Goal: Obtain resource: Obtain resource

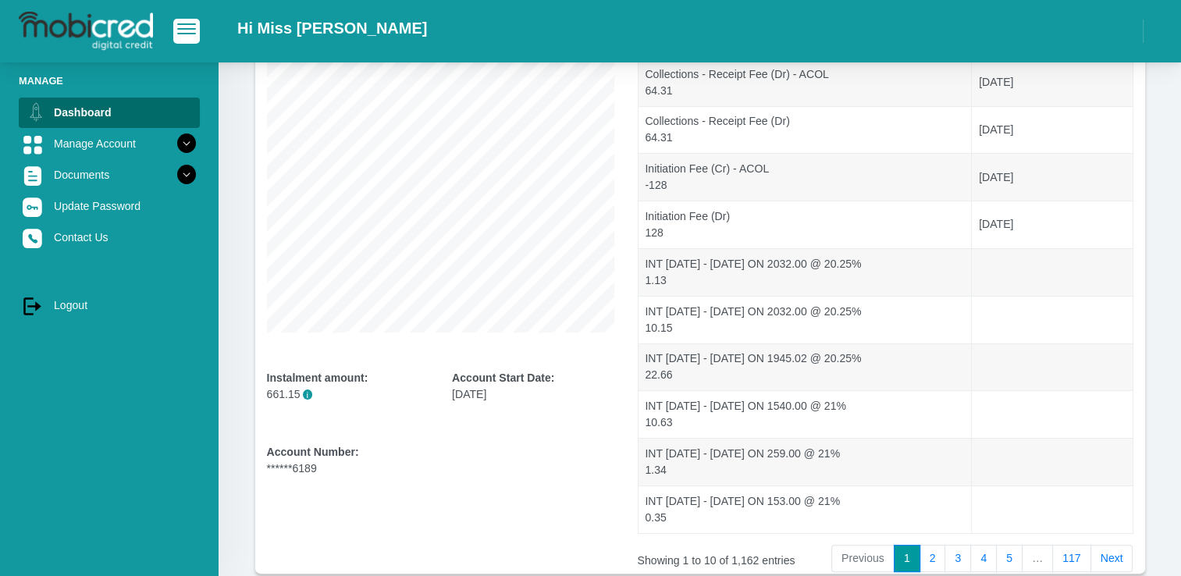
scroll to position [234, 0]
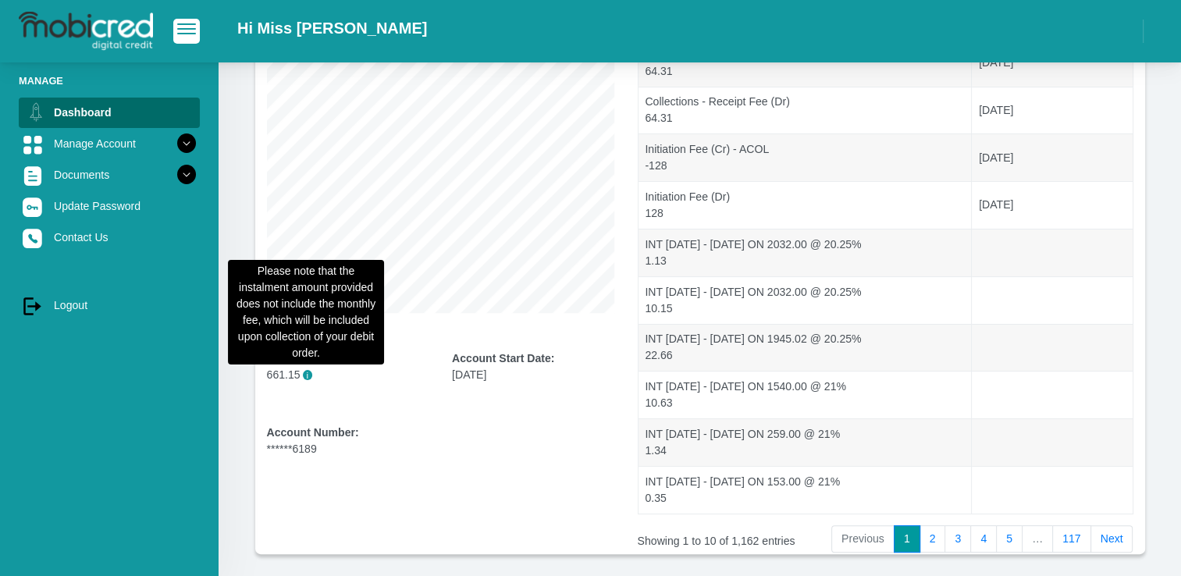
click at [303, 375] on span "i" at bounding box center [308, 375] width 10 height 10
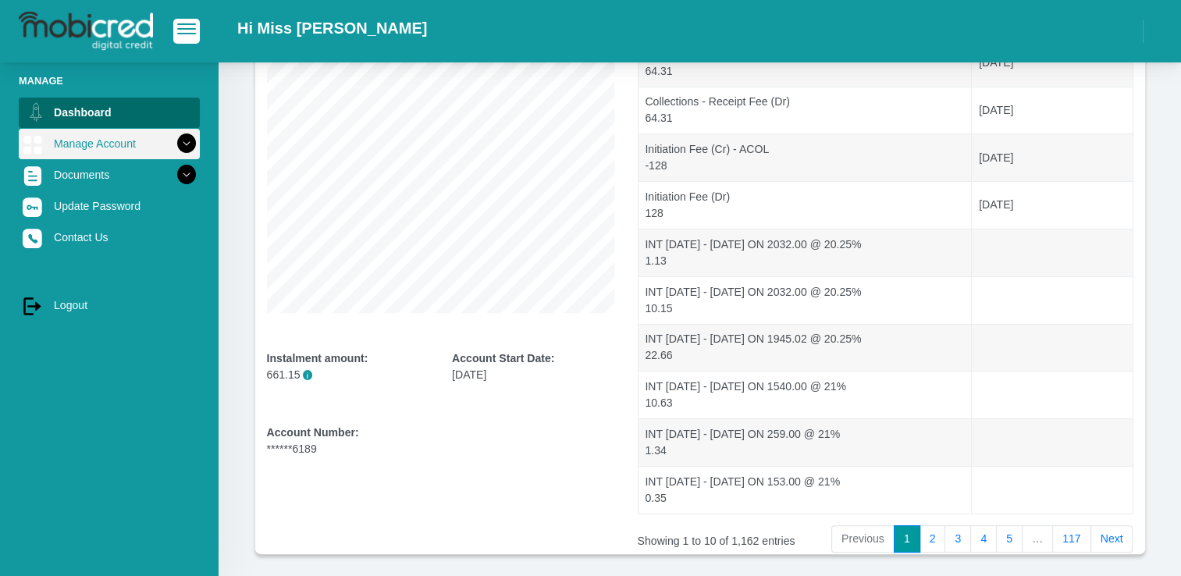
click at [173, 141] on icon at bounding box center [186, 143] width 27 height 27
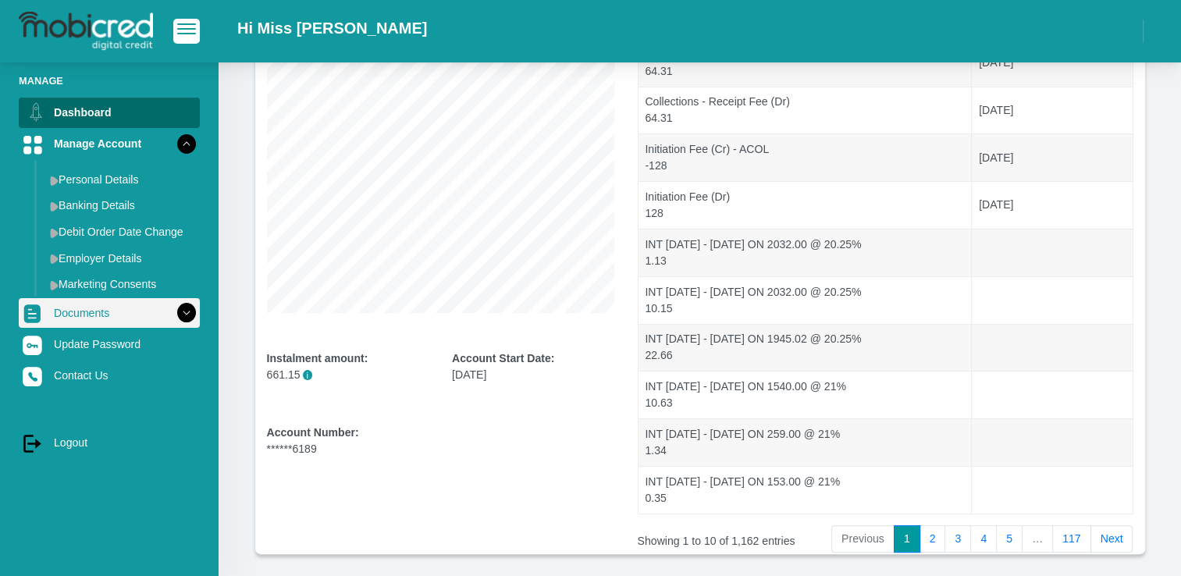
click at [173, 315] on icon at bounding box center [186, 313] width 27 height 27
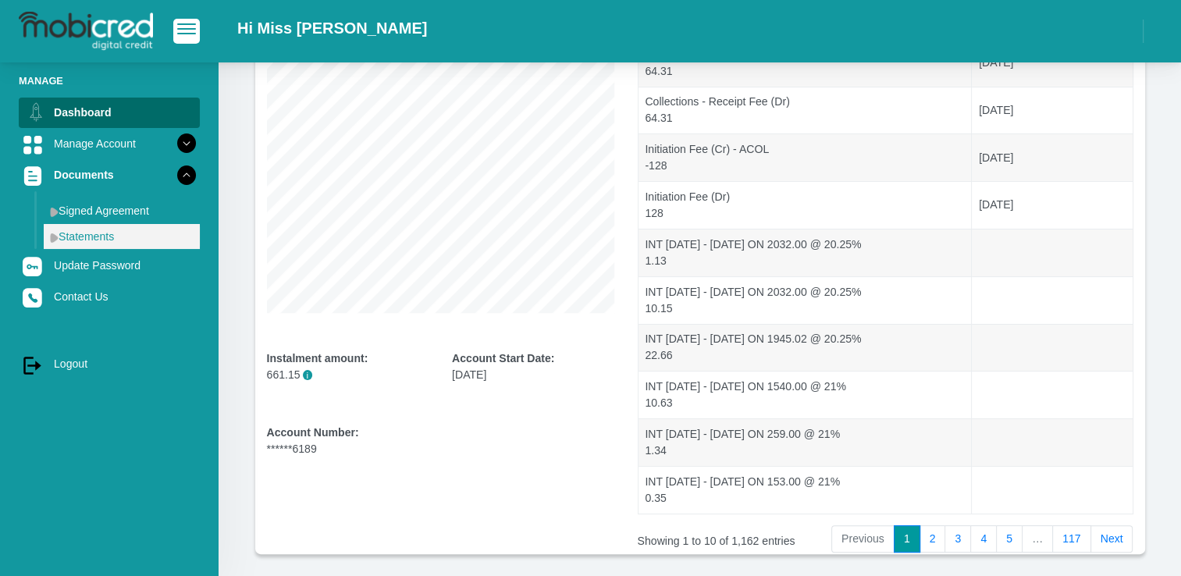
click at [91, 237] on link "Statements" at bounding box center [122, 236] width 156 height 25
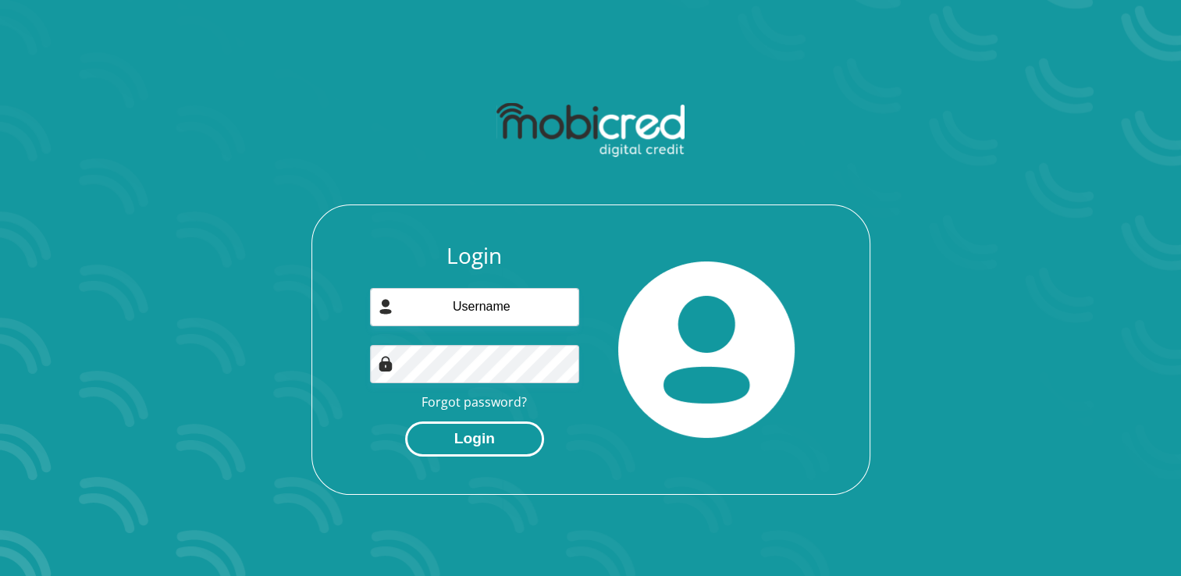
click at [485, 441] on button "Login" at bounding box center [474, 439] width 139 height 35
type input "3669915@myuwc.ac.za"
click at [485, 441] on button "Login" at bounding box center [474, 439] width 139 height 35
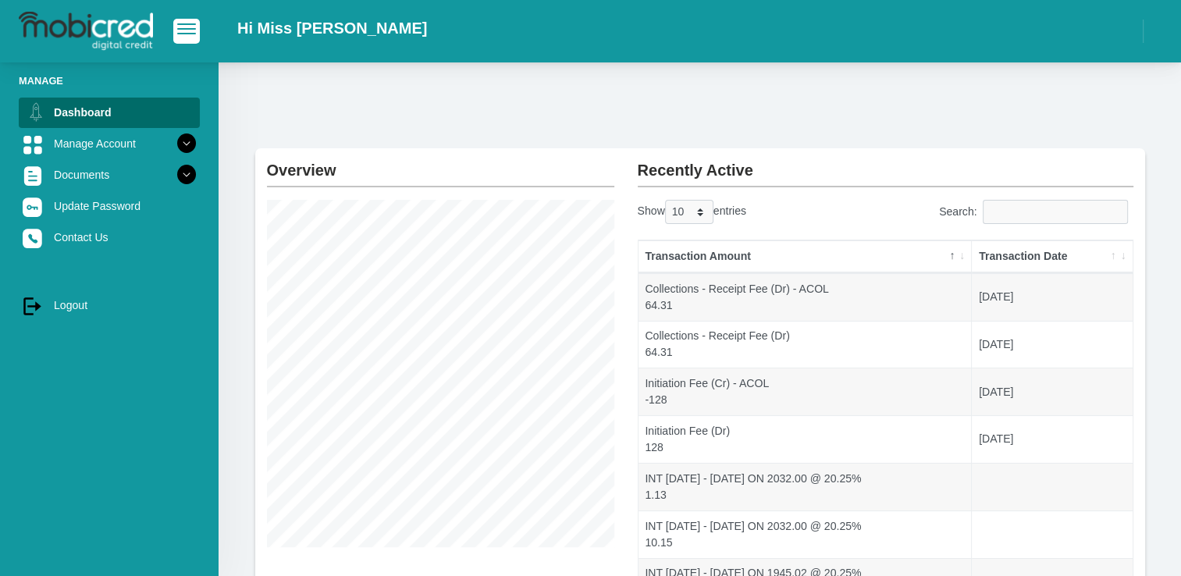
scroll to position [78, 0]
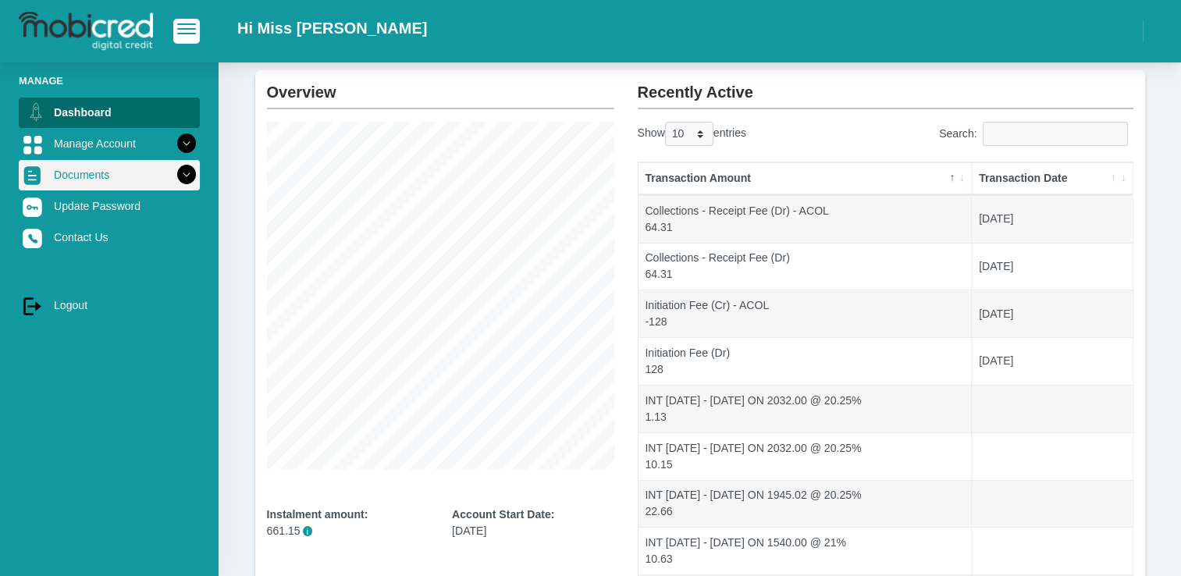
click at [138, 173] on link "Documents" at bounding box center [109, 175] width 181 height 30
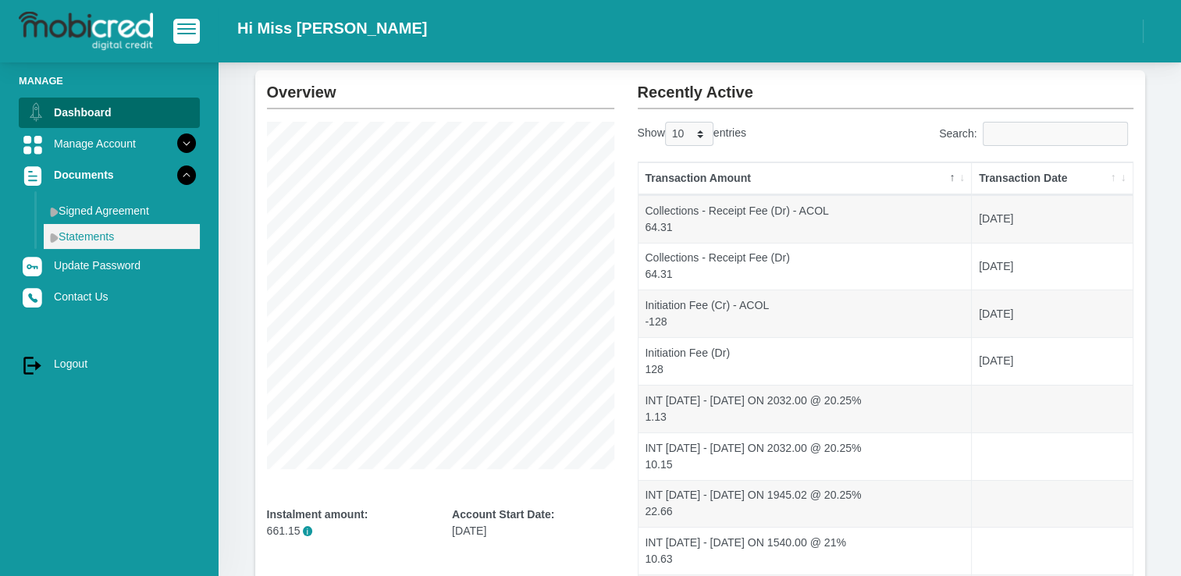
click at [75, 236] on link "Statements" at bounding box center [122, 236] width 156 height 25
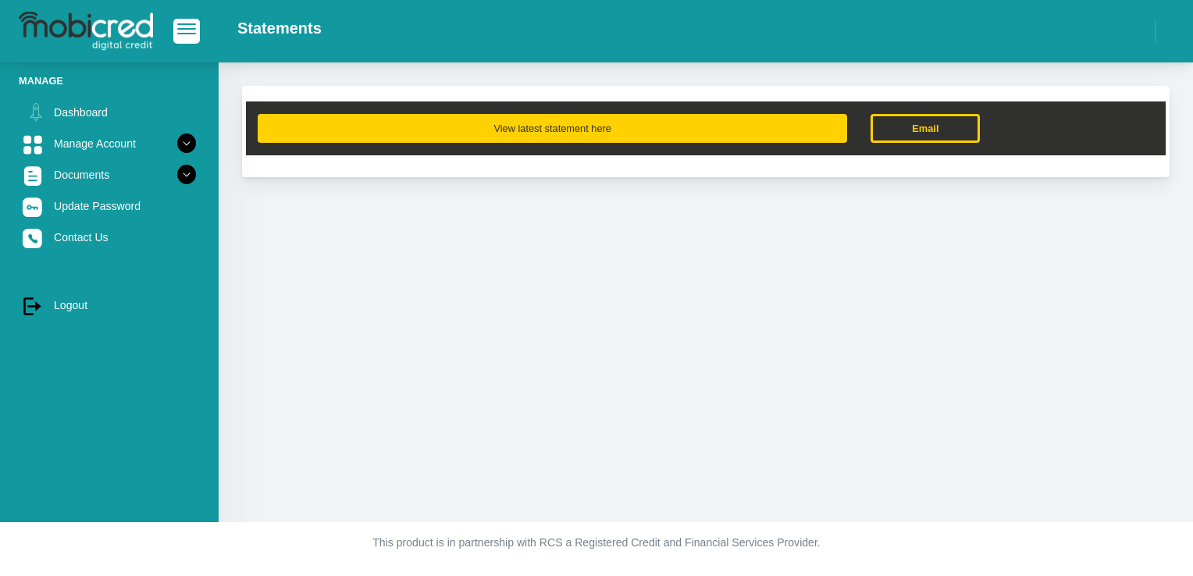
click at [543, 133] on button "View latest statement here" at bounding box center [552, 128] width 589 height 29
